Goal: Task Accomplishment & Management: Manage account settings

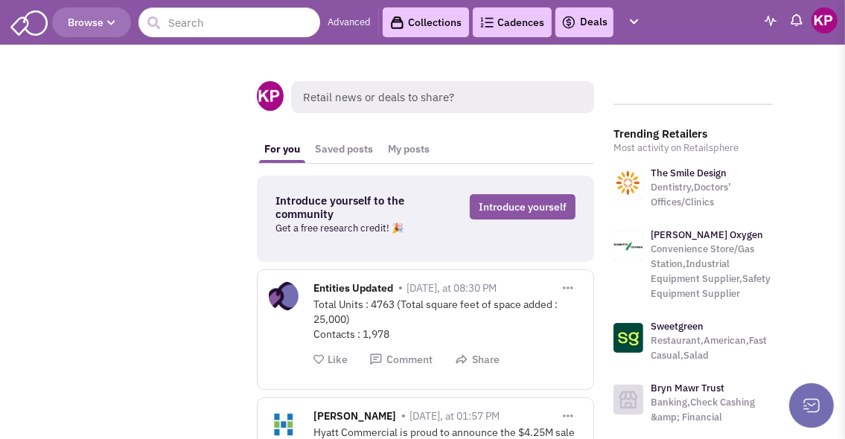
click at [589, 28] on link "Deals" at bounding box center [585, 22] width 46 height 18
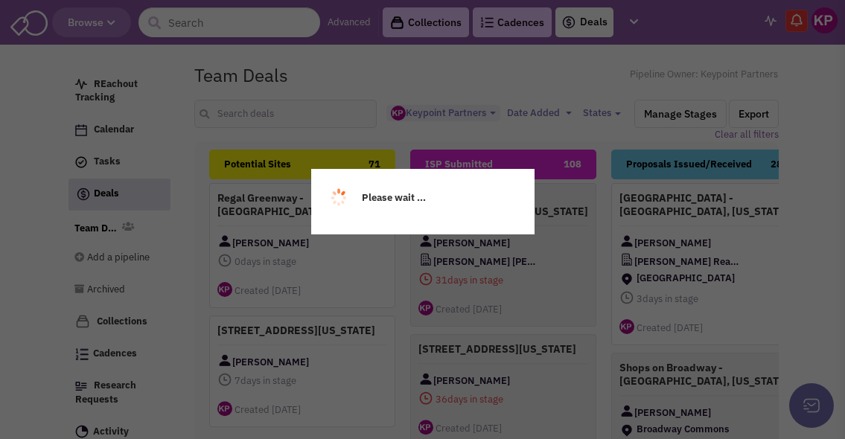
select select "1896"
select select
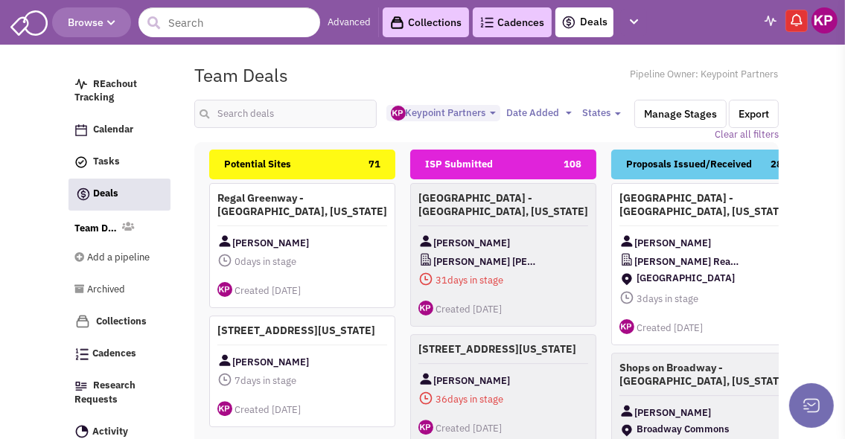
scroll to position [13, 0]
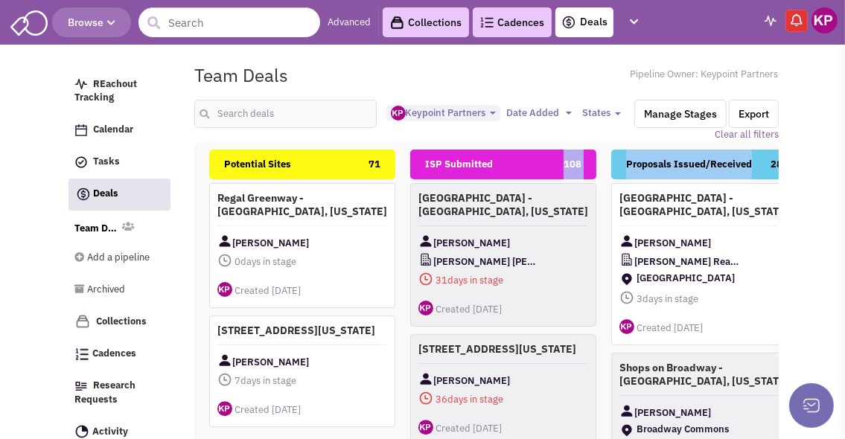
drag, startPoint x: 761, startPoint y: 159, endPoint x: 492, endPoint y: 177, distance: 269.5
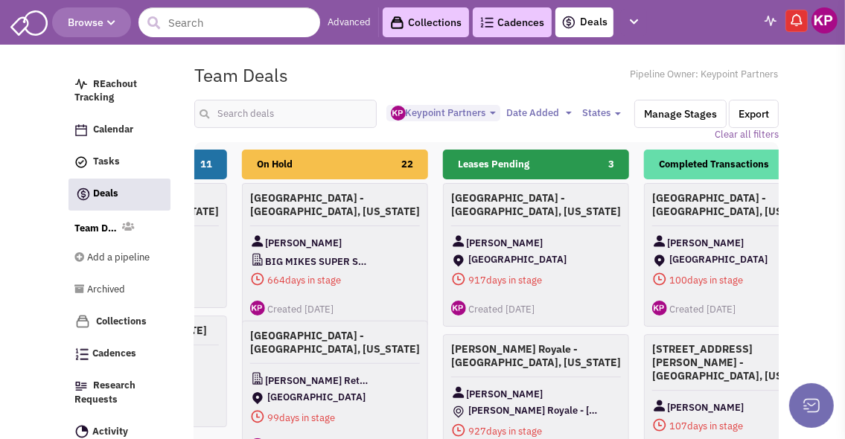
drag, startPoint x: 605, startPoint y: 161, endPoint x: 200, endPoint y: 162, distance: 405.2
click at [200, 162] on div "Potential Sites 71 [GEOGRAPHIC_DATA] - [GEOGRAPHIC_DATA], [US_STATE] [PERSON_NA…" at bounding box center [838, 410] width 2816 height 521
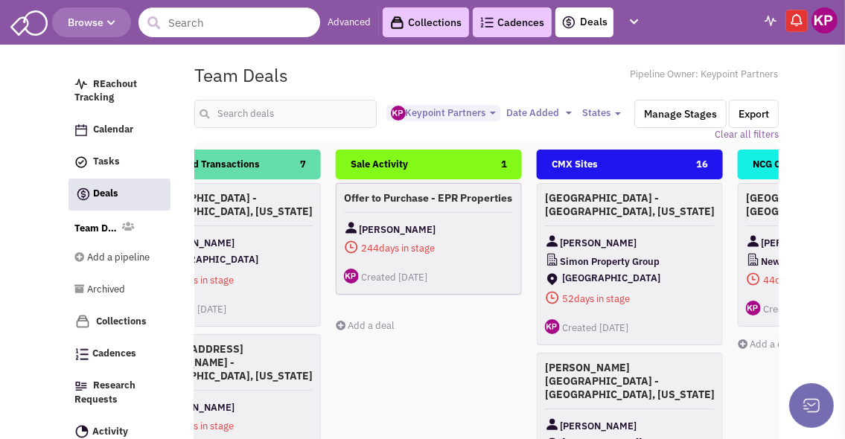
scroll to position [0, 1375]
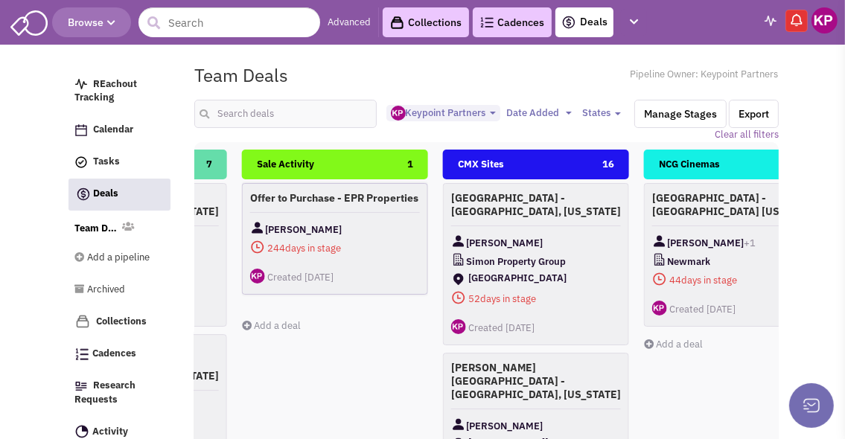
drag, startPoint x: 599, startPoint y: 170, endPoint x: 317, endPoint y: 184, distance: 282.7
click at [317, 184] on div "Potential Sites 71 [GEOGRAPHIC_DATA] - [GEOGRAPHIC_DATA], [US_STATE] [PERSON_NA…" at bounding box center [235, 410] width 2816 height 521
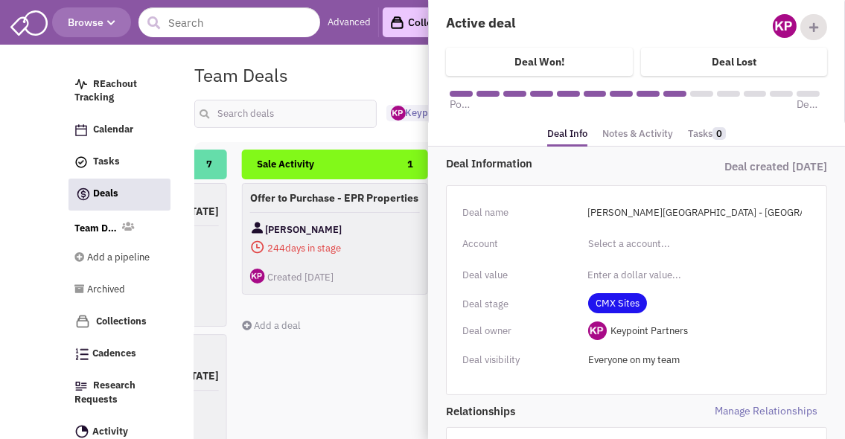
click at [645, 127] on link "Notes & Activity" at bounding box center [638, 135] width 71 height 22
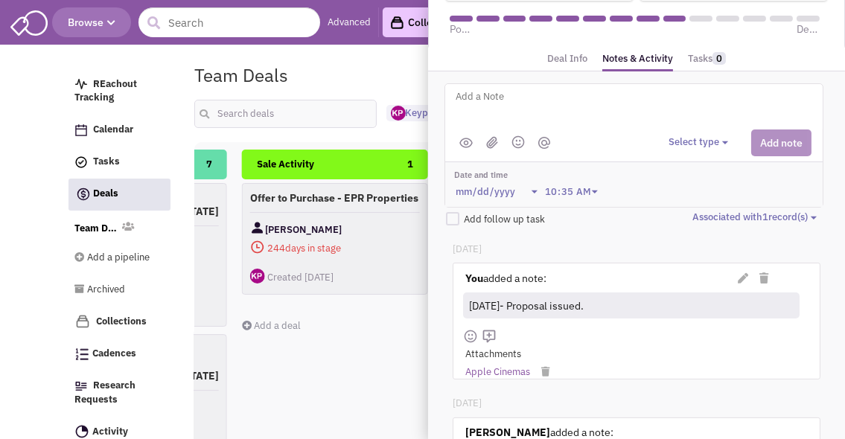
scroll to position [149, 0]
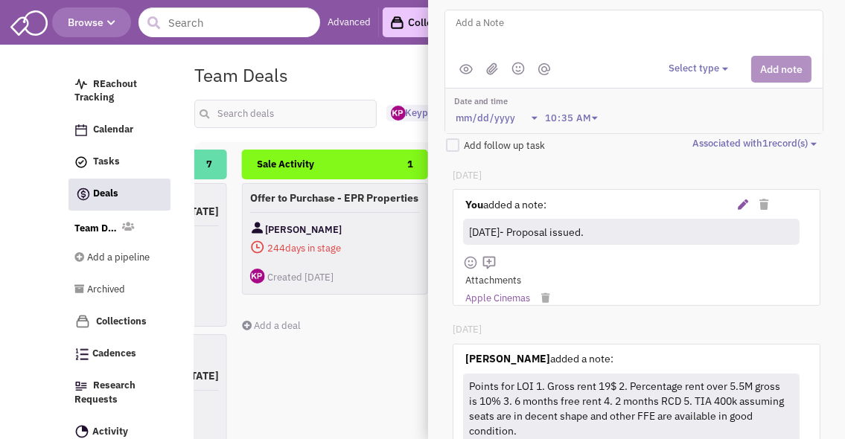
click at [745, 202] on icon at bounding box center [743, 205] width 10 height 10
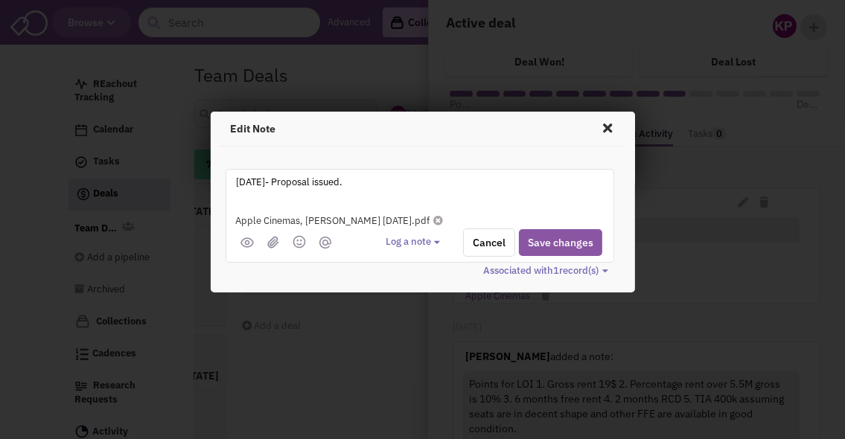
click at [255, 183] on textarea "[DATE]- Proposal issued." at bounding box center [419, 194] width 369 height 41
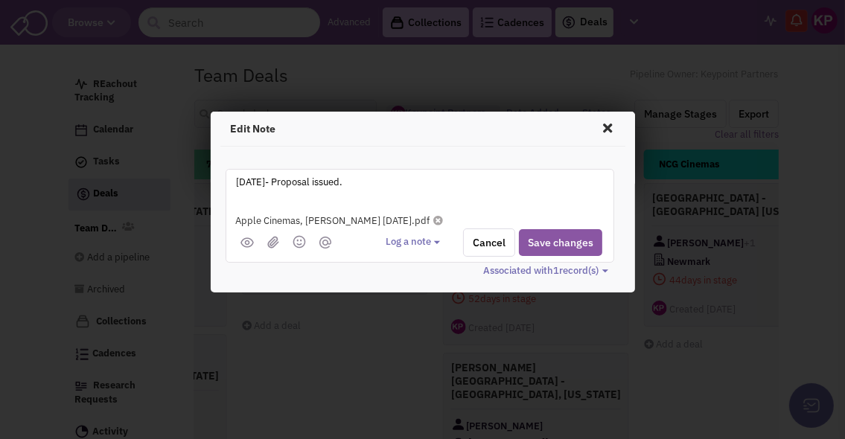
type textarea "[DATE]- Proposal issued."
drag, startPoint x: 402, startPoint y: 221, endPoint x: 498, endPoint y: 51, distance: 194.8
click at [434, 221] on icon at bounding box center [439, 221] width 10 height 10
click at [556, 237] on button "Save changes" at bounding box center [560, 242] width 83 height 27
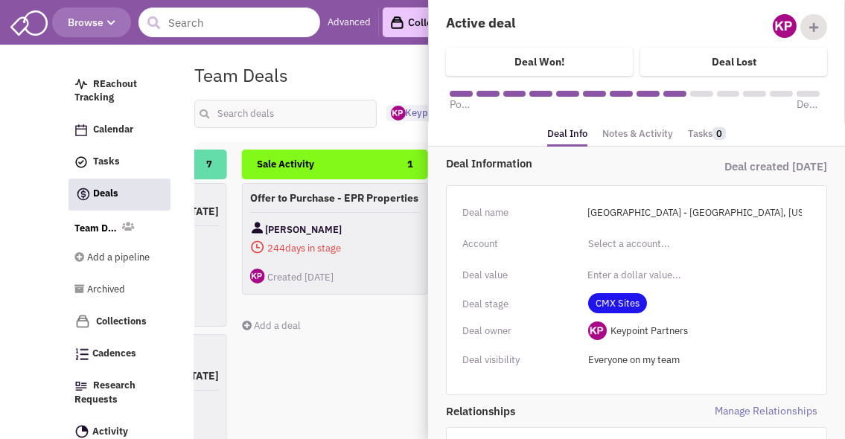
click at [640, 130] on link "Notes & Activity" at bounding box center [638, 135] width 71 height 22
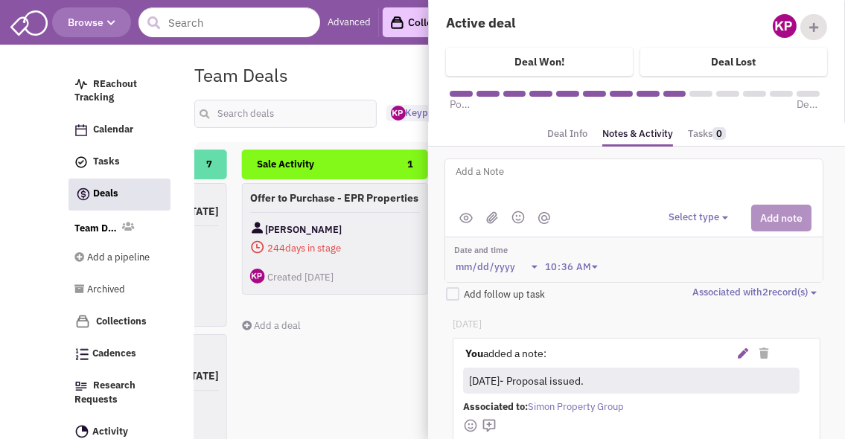
click at [743, 349] on icon at bounding box center [743, 354] width 10 height 10
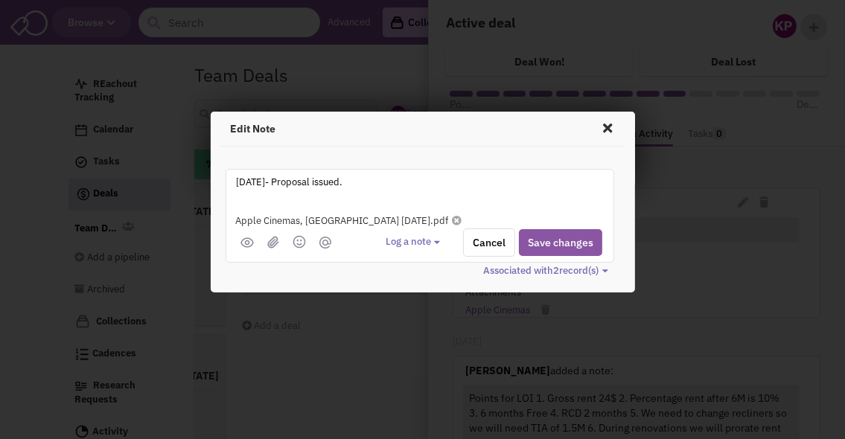
click at [256, 183] on textarea "[DATE]- Proposal issued." at bounding box center [419, 194] width 369 height 41
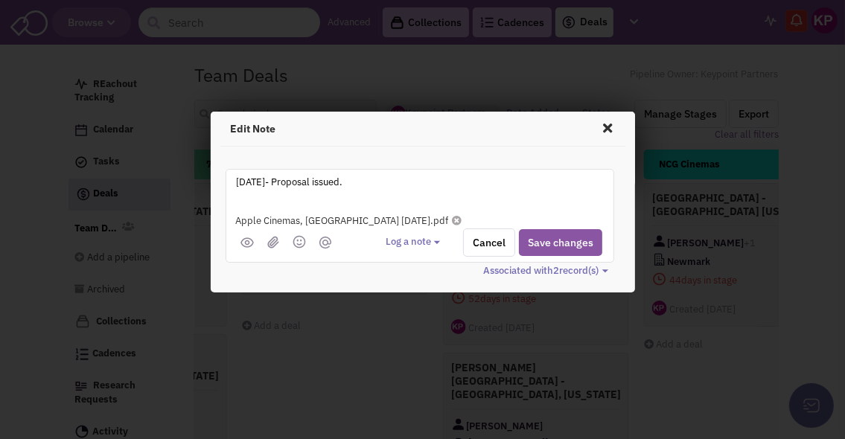
type textarea "[DATE]- Proposal issued."
click at [453, 220] on icon at bounding box center [458, 221] width 10 height 10
click at [565, 245] on button "Save changes" at bounding box center [560, 242] width 83 height 27
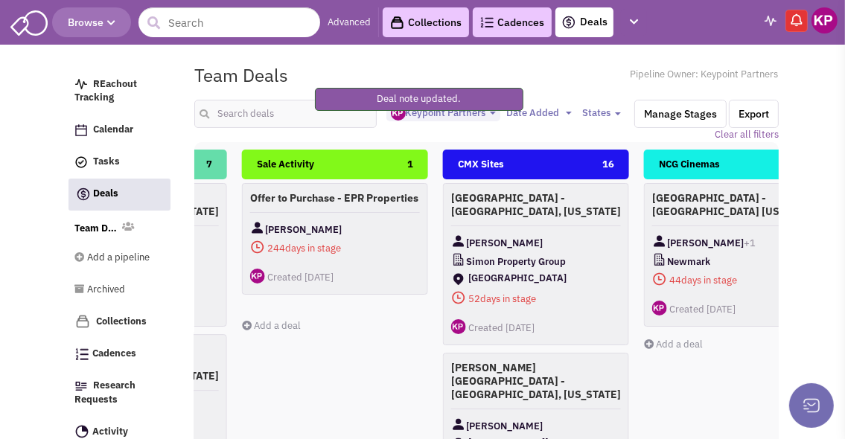
click at [825, 28] on img at bounding box center [825, 20] width 26 height 26
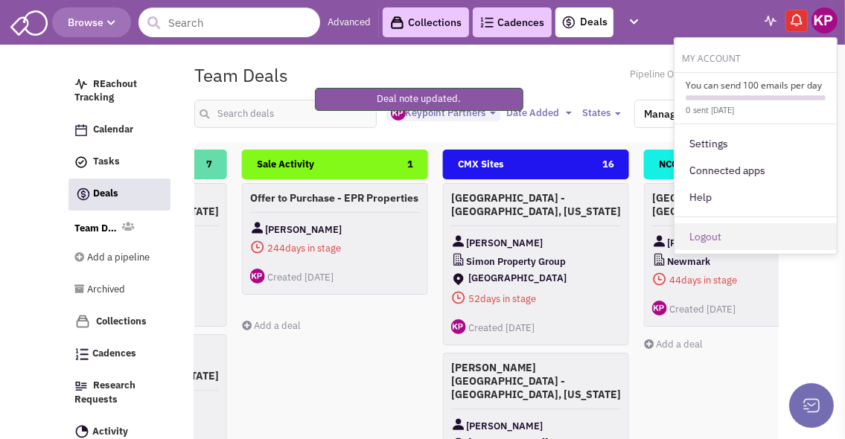
click at [766, 233] on link "Logout" at bounding box center [756, 236] width 162 height 27
